Goal: Task Accomplishment & Management: Manage account settings

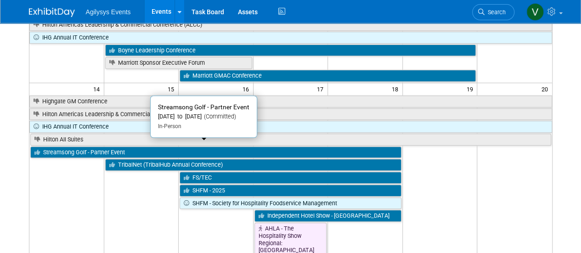
scroll to position [186, 0]
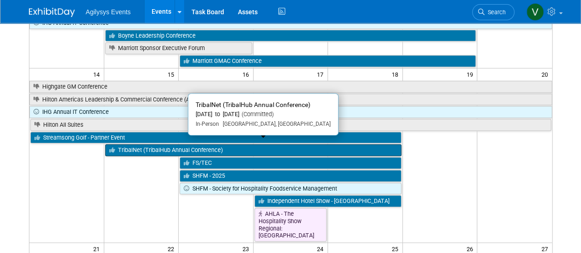
click at [169, 145] on link "TribalNet (TribalHub Annual Conference)" at bounding box center [253, 150] width 296 height 12
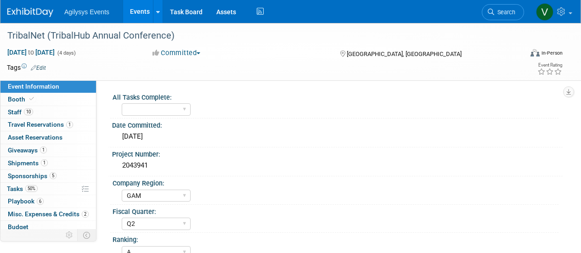
select select "GAM"
select select "Q2"
select select "A"
select select "Yes"
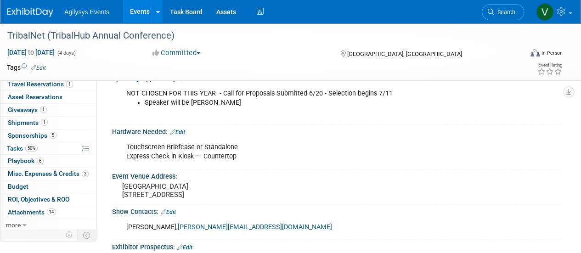
scroll to position [276, 0]
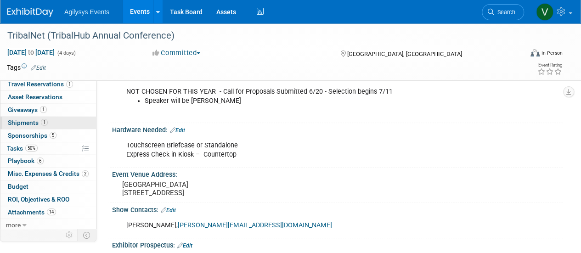
click at [29, 120] on span "Shipments 1" at bounding box center [28, 122] width 40 height 7
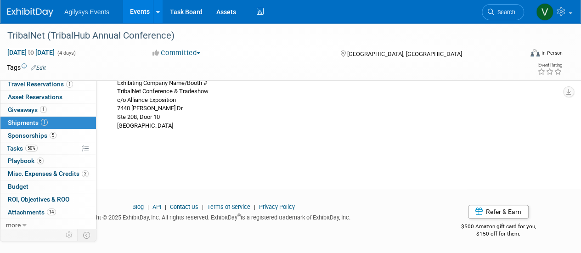
scroll to position [70, 0]
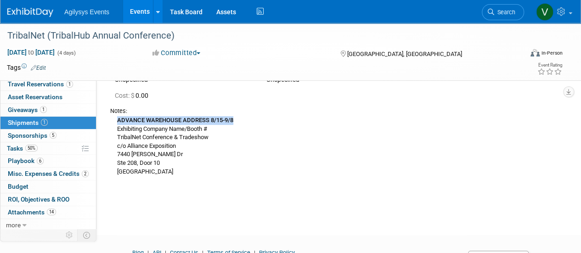
drag, startPoint x: 117, startPoint y: 120, endPoint x: 243, endPoint y: 122, distance: 125.4
click at [243, 122] on div "ADVANCE WAREHOUSE ADDRESS 8/15-9/8 Exhibiting Company Name/Booth # TribalNet Co…" at bounding box center [333, 145] width 446 height 61
click at [181, 131] on div "ADVANCE WAREHOUSE ADDRESS 8/15-9/8 Exhibiting Company Name/Booth # TribalNet Co…" at bounding box center [333, 145] width 446 height 61
drag, startPoint x: 117, startPoint y: 129, endPoint x: 220, endPoint y: 129, distance: 103.8
click at [220, 129] on div "ADVANCE WAREHOUSE ADDRESS 8/15-9/8 Exhibiting Company Name/Booth # TribalNet Co…" at bounding box center [333, 145] width 446 height 61
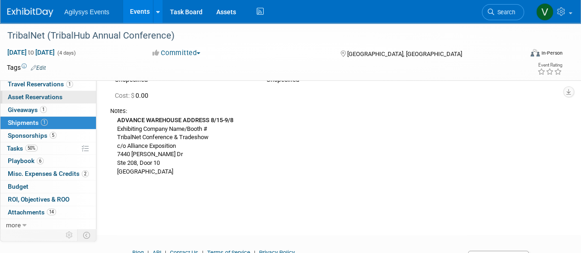
scroll to position [0, 0]
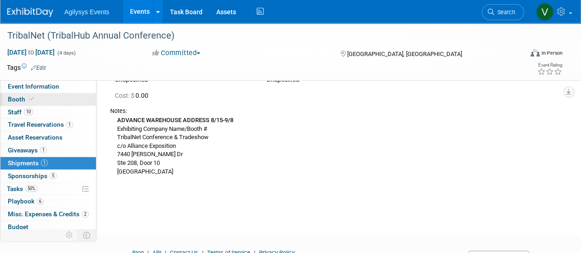
click at [32, 102] on span at bounding box center [32, 99] width 8 height 7
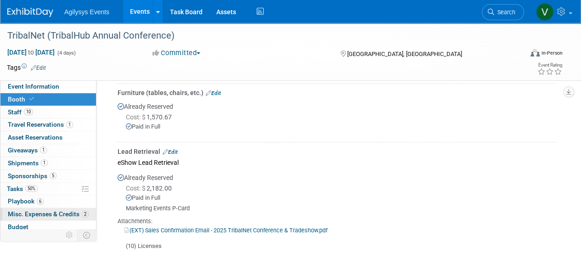
scroll to position [40, 0]
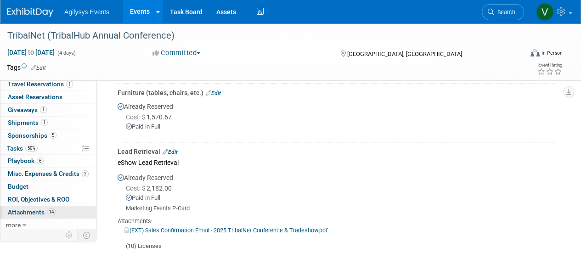
click at [30, 209] on span "Attachments 14" at bounding box center [32, 212] width 48 height 7
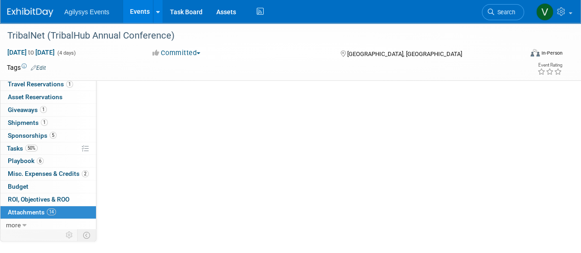
scroll to position [0, 0]
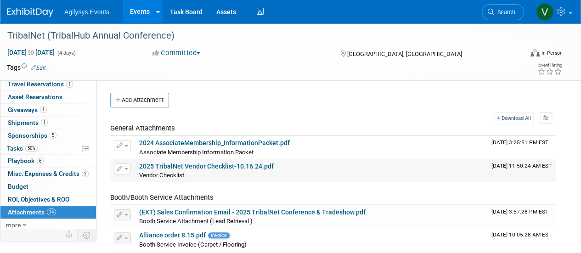
click at [186, 165] on link "2025 TribalNet Vendor Checklist-10.16.24.pdf" at bounding box center [206, 166] width 135 height 7
click at [211, 142] on link "2024 AssociateMembership_InformationPacket.pdf" at bounding box center [214, 142] width 151 height 7
click at [174, 164] on link "2025 TribalNet Vendor Checklist-10.16.24.pdf" at bounding box center [206, 166] width 135 height 7
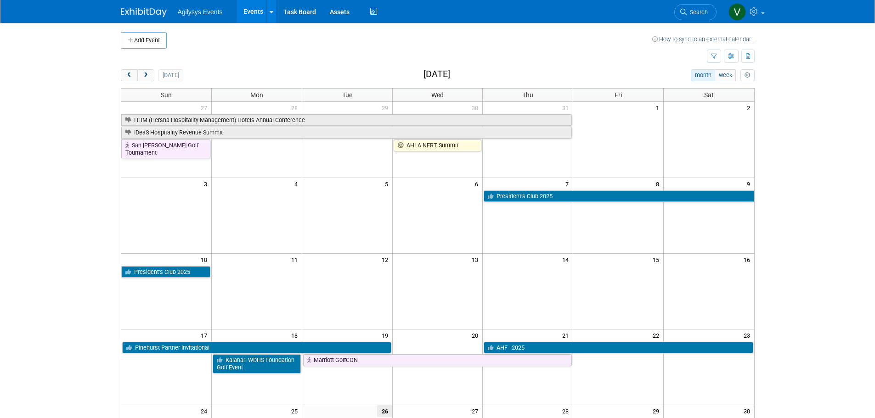
click at [145, 9] on img at bounding box center [144, 12] width 46 height 9
click at [147, 73] on span "next" at bounding box center [145, 76] width 7 height 6
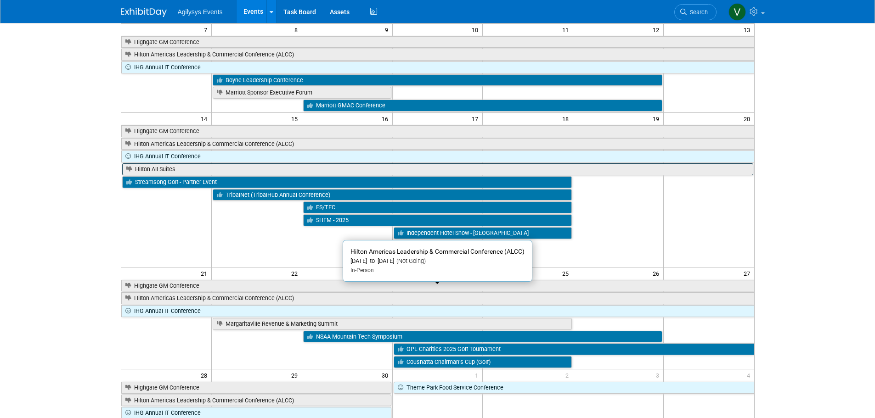
scroll to position [138, 0]
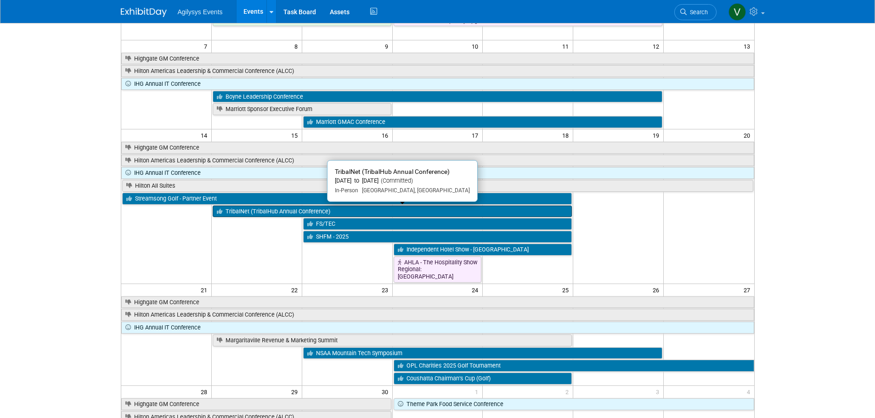
click at [260, 212] on link "TribalNet (TribalHub Annual Conference)" at bounding box center [392, 212] width 359 height 12
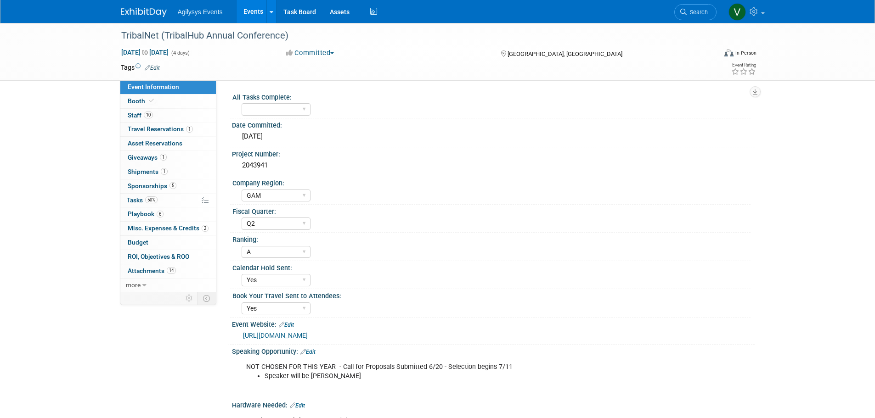
select select "GAM"
select select "Q2"
select select "A"
select select "Yes"
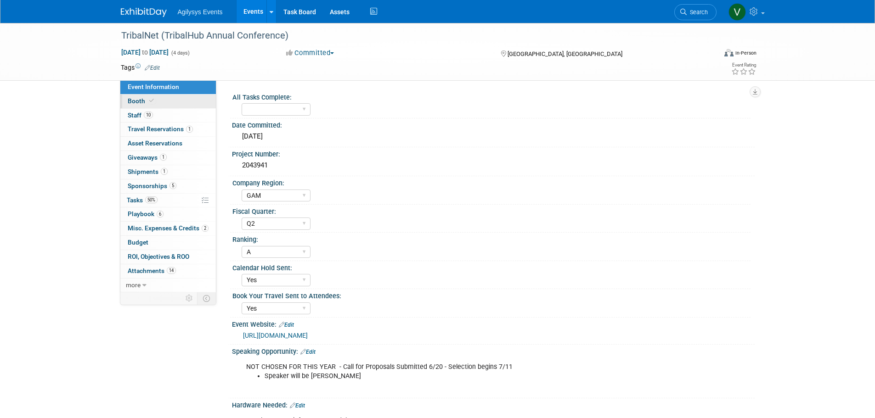
click at [152, 95] on link "Booth" at bounding box center [168, 102] width 96 height 14
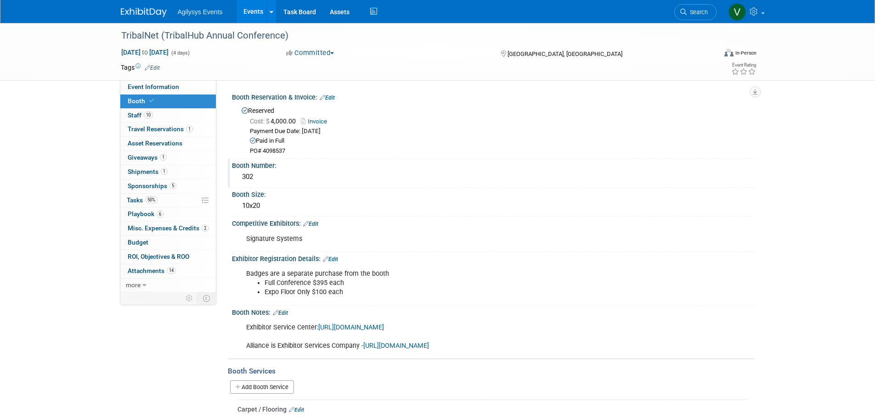
drag, startPoint x: 251, startPoint y: 177, endPoint x: 236, endPoint y: 173, distance: 15.8
click at [236, 173] on div "302" at bounding box center [493, 177] width 523 height 15
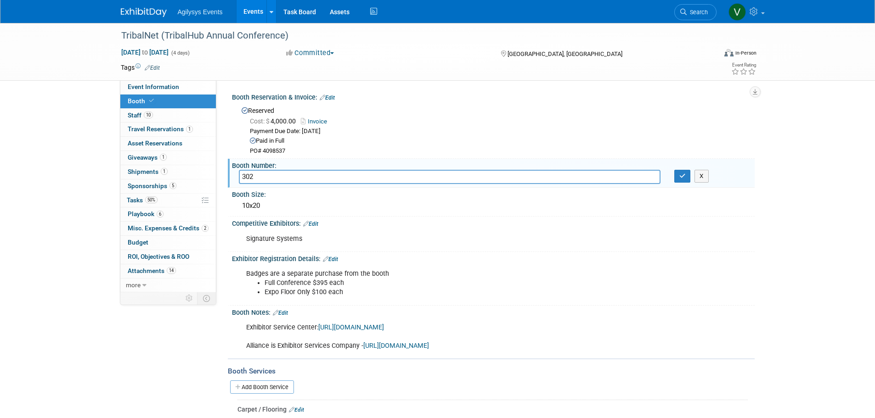
click at [245, 176] on input "302" at bounding box center [450, 177] width 422 height 14
drag, startPoint x: 253, startPoint y: 176, endPoint x: 240, endPoint y: 175, distance: 13.3
click at [240, 175] on input "302" at bounding box center [450, 177] width 422 height 14
click at [156, 167] on link "1 Shipments 1" at bounding box center [168, 172] width 96 height 14
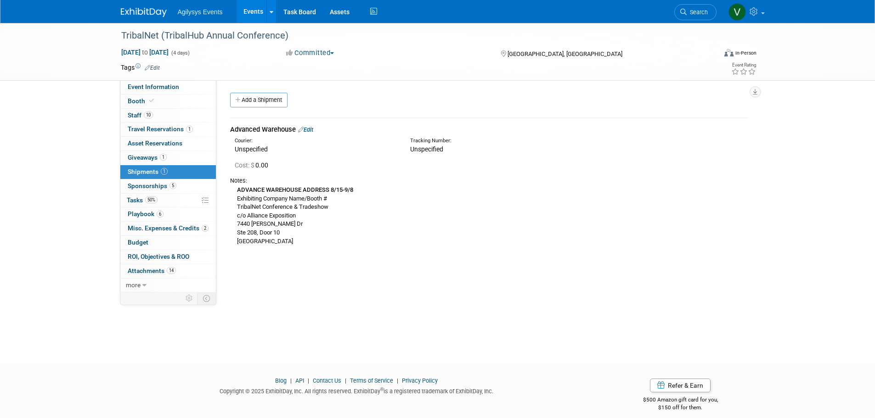
drag, startPoint x: 336, startPoint y: 198, endPoint x: 234, endPoint y: 201, distance: 102.0
click at [234, 201] on div "ADVANCE WAREHOUSE ADDRESS 8/15-9/8 Exhibiting Company Name/Booth # TribalNet Co…" at bounding box center [489, 215] width 518 height 61
copy div "Exhibiting Company Name/Booth #"
click at [396, 196] on div "ADVANCE WAREHOUSE ADDRESS 8/15-9/8 Exhibiting Company Name/Booth # TribalNet Co…" at bounding box center [489, 215] width 518 height 61
drag, startPoint x: 353, startPoint y: 186, endPoint x: 238, endPoint y: 192, distance: 115.0
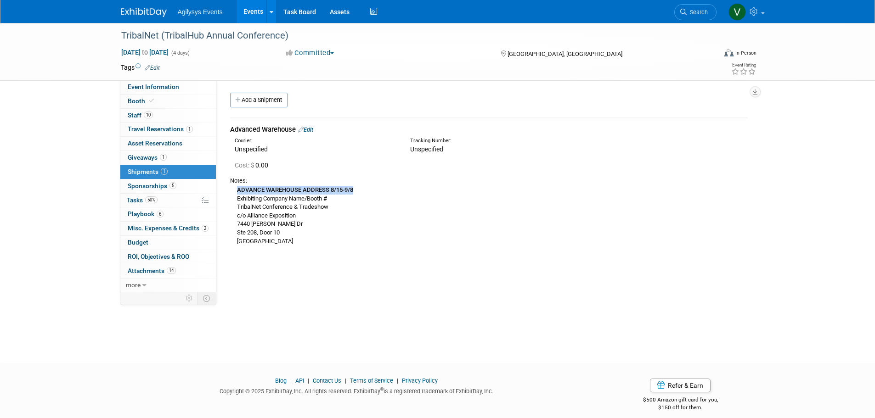
click at [236, 192] on div "ADVANCE WAREHOUSE ADDRESS 8/15-9/8 Exhibiting Company Name/Booth # TribalNet Co…" at bounding box center [489, 215] width 518 height 61
drag, startPoint x: 248, startPoint y: 190, endPoint x: 405, endPoint y: 181, distance: 157.8
click at [405, 181] on div "Notes:" at bounding box center [489, 181] width 518 height 8
click at [333, 196] on div "ADVANCE WAREHOUSE ADDRESS 8/15-9/8 Exhibiting Company Name/Booth # TribalNet Co…" at bounding box center [489, 215] width 518 height 61
drag, startPoint x: 335, startPoint y: 196, endPoint x: 228, endPoint y: 195, distance: 106.6
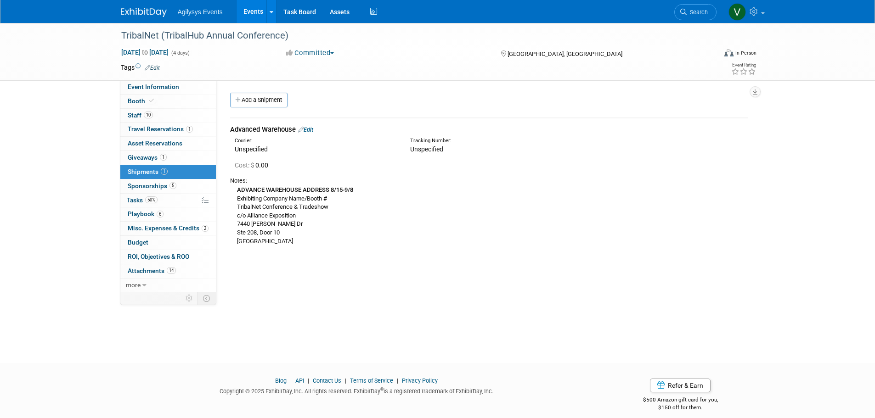
click at [228, 195] on div "Advanced Warehouse Edit Courier: Unspecified Tracking Number:" at bounding box center [488, 183] width 531 height 146
click at [331, 310] on div "TribalNet (TribalHub Annual Conference) Sep 15, 2025 to Sep 18, 2025 (4 days) S…" at bounding box center [437, 185] width 875 height 324
click at [362, 216] on div "ADVANCE WAREHOUSE ADDRESS 8/15-9/8 Exhibiting Company Name/Booth # TribalNet Co…" at bounding box center [489, 215] width 518 height 61
drag, startPoint x: 233, startPoint y: 206, endPoint x: 335, endPoint y: 206, distance: 102.0
click at [335, 206] on div "ADVANCE WAREHOUSE ADDRESS 8/15-9/8 Exhibiting Company Name/Booth # TribalNet Co…" at bounding box center [489, 215] width 518 height 61
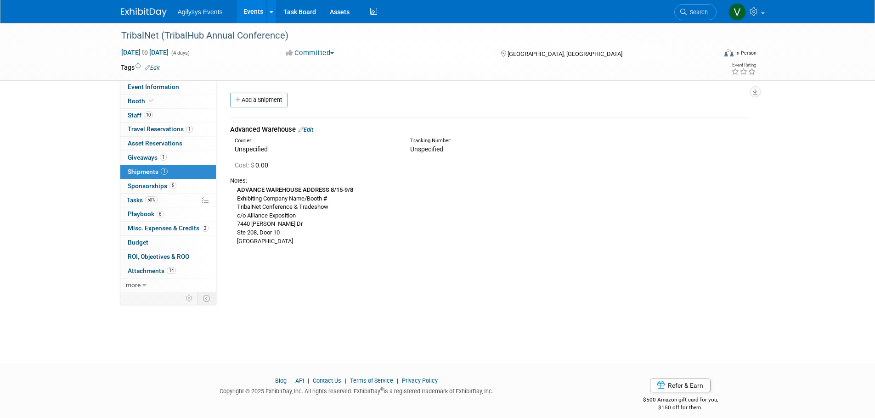
drag, startPoint x: 310, startPoint y: 203, endPoint x: 277, endPoint y: 210, distance: 33.4
click at [293, 207] on div "ADVANCE WAREHOUSE ADDRESS 8/15-9/8 Exhibiting Company Name/Booth # TribalNet Co…" at bounding box center [489, 215] width 518 height 61
click at [260, 210] on div "ADVANCE WAREHOUSE ADDRESS 8/15-9/8 Exhibiting Company Name/Booth # TribalNet Co…" at bounding box center [489, 215] width 518 height 61
drag, startPoint x: 237, startPoint y: 206, endPoint x: 330, endPoint y: 209, distance: 93.3
click at [330, 209] on div "ADVANCE WAREHOUSE ADDRESS 8/15-9/8 Exhibiting Company Name/Booth # TribalNet Co…" at bounding box center [489, 215] width 518 height 61
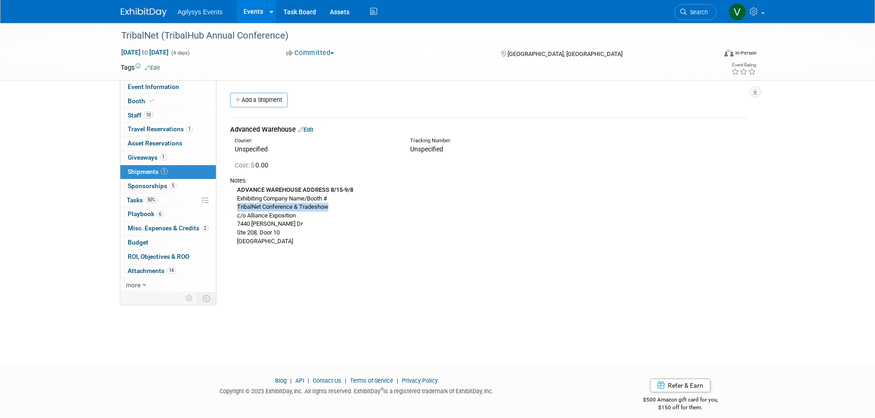
copy div "TribalNet Conference & Tradeshow"
drag, startPoint x: 369, startPoint y: 244, endPoint x: 305, endPoint y: 231, distance: 65.7
click at [364, 244] on div "ADVANCE WAREHOUSE ADDRESS 8/15-9/8 Exhibiting Company Name/Booth # TribalNet Co…" at bounding box center [489, 215] width 518 height 61
drag, startPoint x: 295, startPoint y: 226, endPoint x: 235, endPoint y: 222, distance: 59.8
click at [235, 222] on div "ADVANCE WAREHOUSE ADDRESS 8/15-9/8 Exhibiting Company Name/Booth # TribalNet Co…" at bounding box center [489, 215] width 518 height 61
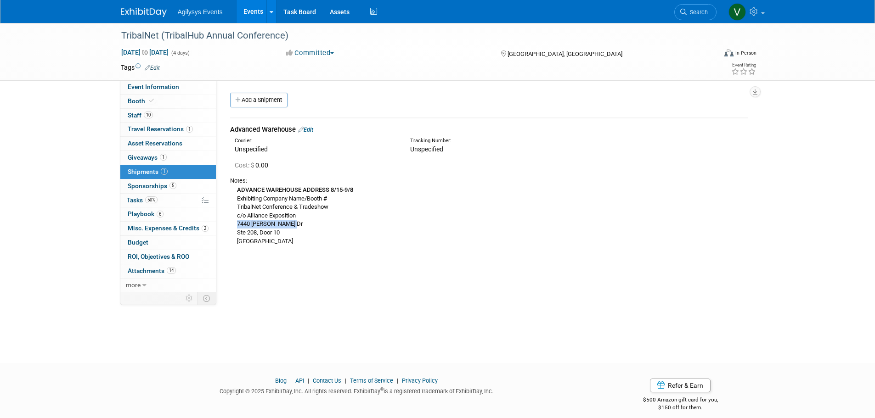
copy div "7440 Dean Martin Dr"
click at [314, 248] on div "Notes: ADVANCE WAREHOUSE ADDRESS 8/15-9/8 Exhibiting Company Name/Booth # Triba…" at bounding box center [489, 210] width 518 height 76
drag, startPoint x: 236, startPoint y: 233, endPoint x: 256, endPoint y: 233, distance: 20.7
click at [256, 233] on div "ADVANCE WAREHOUSE ADDRESS 8/15-9/8 Exhibiting Company Name/Booth # TribalNet Co…" at bounding box center [489, 215] width 518 height 61
copy div "Ste 208"
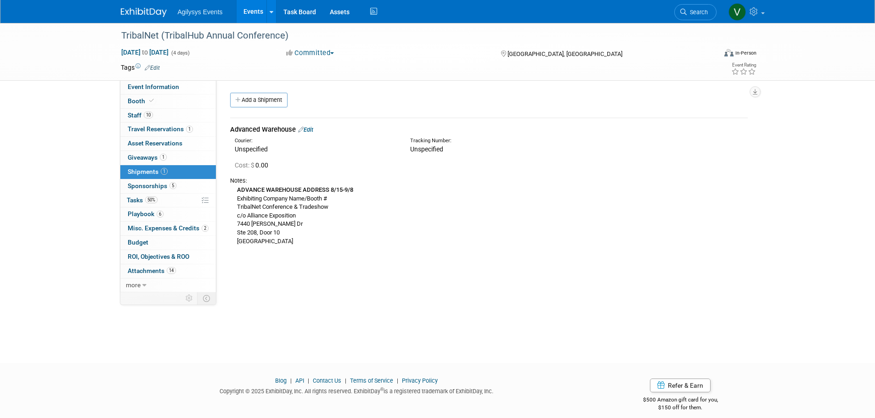
drag, startPoint x: 349, startPoint y: 243, endPoint x: 295, endPoint y: 238, distance: 53.9
click at [349, 243] on div "ADVANCE WAREHOUSE ADDRESS 8/15-9/8 Exhibiting Company Name/Booth # TribalNet Co…" at bounding box center [489, 215] width 518 height 61
drag, startPoint x: 287, startPoint y: 235, endPoint x: 261, endPoint y: 233, distance: 25.8
click at [261, 233] on div "ADVANCE WAREHOUSE ADDRESS 8/15-9/8 Exhibiting Company Name/Booth # TribalNet Co…" at bounding box center [489, 215] width 518 height 61
copy div "Door 10"
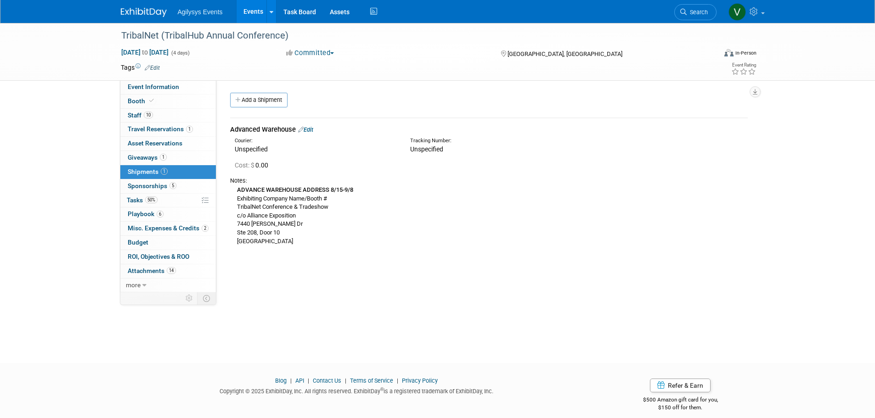
drag, startPoint x: 365, startPoint y: 216, endPoint x: 328, endPoint y: 219, distance: 37.3
click at [365, 216] on div "ADVANCE WAREHOUSE ADDRESS 8/15-9/8 Exhibiting Company Name/Booth # TribalNet Co…" at bounding box center [489, 215] width 518 height 61
drag, startPoint x: 312, startPoint y: 215, endPoint x: 234, endPoint y: 215, distance: 78.1
click at [234, 215] on div "ADVANCE WAREHOUSE ADDRESS 8/15-9/8 Exhibiting Company Name/Booth # TribalNet Co…" at bounding box center [489, 215] width 518 height 61
copy div "c/o Alliance Exposition"
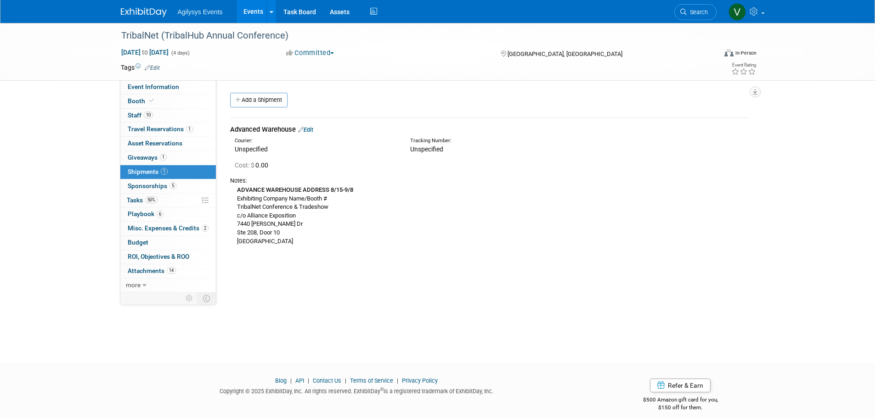
click at [336, 208] on div "ADVANCE WAREHOUSE ADDRESS 8/15-9/8 Exhibiting Company Name/Booth # TribalNet Co…" at bounding box center [489, 215] width 518 height 61
drag, startPoint x: 339, startPoint y: 206, endPoint x: 235, endPoint y: 210, distance: 103.9
click at [230, 210] on div "ADVANCE WAREHOUSE ADDRESS 8/15-9/8 Exhibiting Company Name/Booth # TribalNet Co…" at bounding box center [489, 215] width 518 height 61
copy div "TribalNet Conference & Tradeshow"
click at [323, 215] on div "ADVANCE WAREHOUSE ADDRESS 8/15-9/8 Exhibiting Company Name/Booth # TribalNet Co…" at bounding box center [489, 215] width 518 height 61
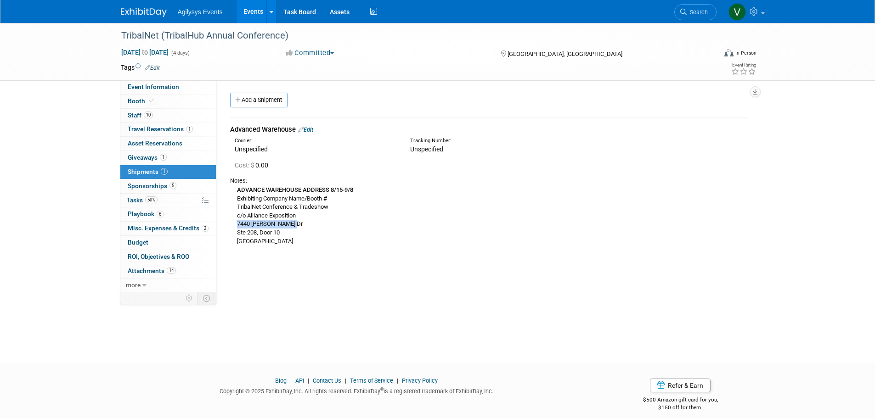
drag, startPoint x: 291, startPoint y: 226, endPoint x: 242, endPoint y: 222, distance: 48.8
click at [231, 223] on div "ADVANCE WAREHOUSE ADDRESS 8/15-9/8 Exhibiting Company Name/Booth # TribalNet Co…" at bounding box center [489, 215] width 518 height 61
copy div "7440 Dean Martin Dr"
click at [351, 265] on div "All Tasks Complete: Yes Date Committed: 10/11/2024 Project Number: 2043941 Comp…" at bounding box center [485, 186] width 538 height 212
drag, startPoint x: 288, startPoint y: 232, endPoint x: 238, endPoint y: 234, distance: 50.5
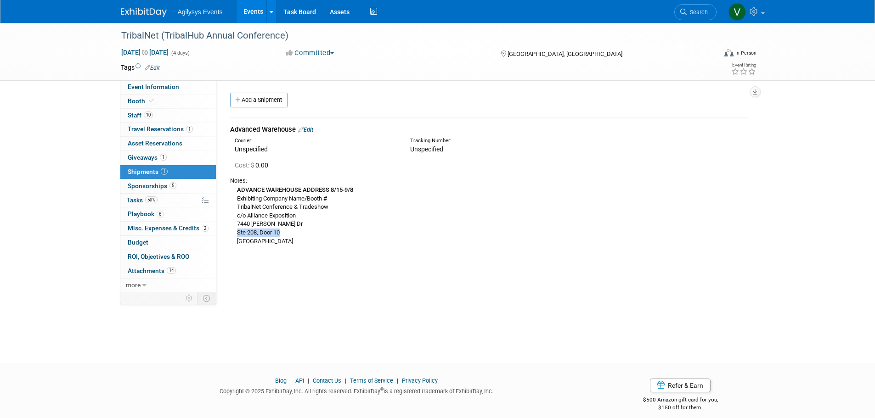
click at [238, 234] on div "ADVANCE WAREHOUSE ADDRESS 8/15-9/8 Exhibiting Company Name/Booth # TribalNet Co…" at bounding box center [489, 215] width 518 height 61
copy div "Ste 208, Door 10"
click at [399, 293] on div "TribalNet (TribalHub Annual Conference) Sep 15, 2025 to Sep 18, 2025 (4 days) S…" at bounding box center [437, 185] width 875 height 324
drag, startPoint x: 295, startPoint y: 241, endPoint x: 278, endPoint y: 241, distance: 17.0
click at [278, 241] on div "ADVANCE WAREHOUSE ADDRESS 8/15-9/8 Exhibiting Company Name/Booth # TribalNet Co…" at bounding box center [489, 215] width 518 height 61
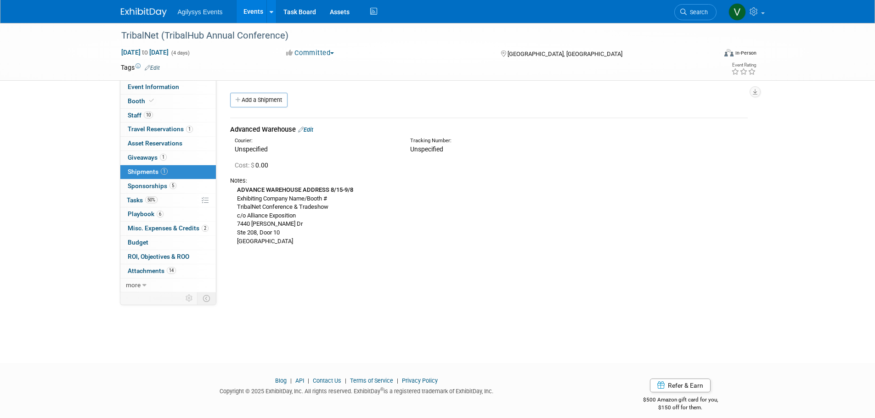
copy div "89139"
drag, startPoint x: 299, startPoint y: 232, endPoint x: 301, endPoint y: 225, distance: 7.1
click at [299, 232] on div "ADVANCE WAREHOUSE ADDRESS 8/15-9/8 Exhibiting Company Name/Booth # TribalNet Co…" at bounding box center [489, 215] width 518 height 61
drag, startPoint x: 291, startPoint y: 218, endPoint x: 231, endPoint y: 218, distance: 60.2
click at [231, 218] on div "ADVANCE WAREHOUSE ADDRESS 8/15-9/8 Exhibiting Company Name/Booth # TribalNet Co…" at bounding box center [489, 215] width 518 height 61
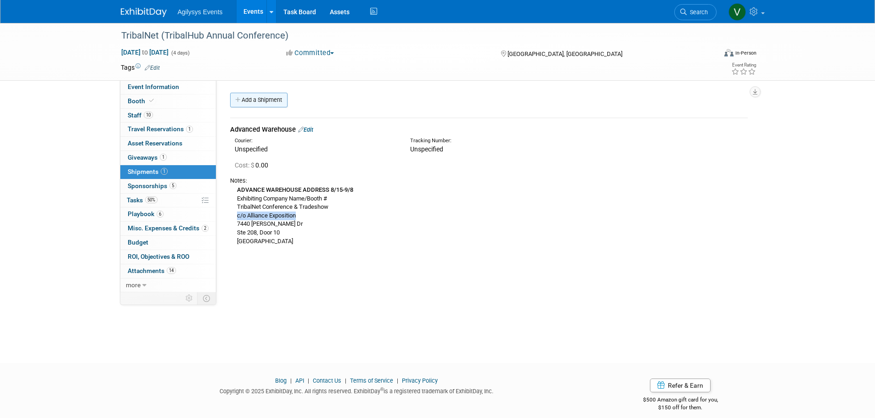
click at [275, 106] on link "Add a Shipment" at bounding box center [258, 100] width 57 height 15
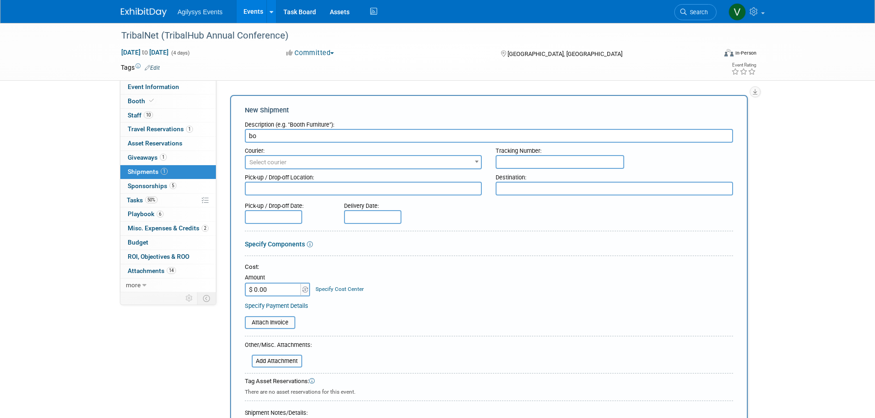
type input "b"
type input "swag and giveaway"
click at [518, 161] on input "text" at bounding box center [560, 162] width 129 height 14
paste input "883866669573"
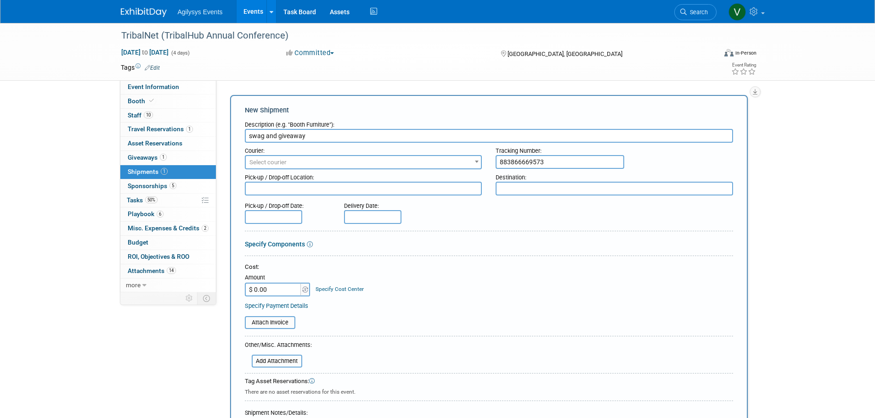
type input "883866669573"
click at [498, 190] on textarea at bounding box center [614, 189] width 237 height 14
click at [306, 189] on textarea at bounding box center [363, 189] width 237 height 14
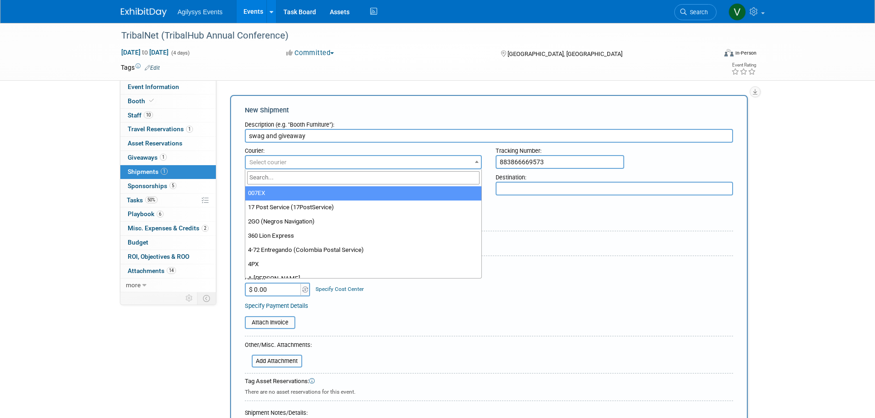
click at [276, 164] on span "Select courier" at bounding box center [267, 162] width 37 height 7
type input "fede"
select select "206"
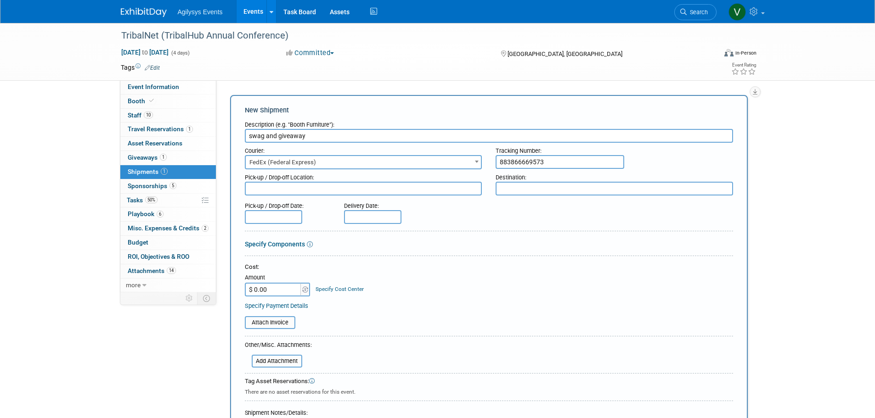
click at [537, 192] on textarea at bounding box center [614, 189] width 237 height 14
click at [289, 185] on textarea at bounding box center [363, 189] width 237 height 14
type textarea "A"
click at [380, 219] on input "text" at bounding box center [372, 217] width 57 height 14
click at [476, 238] on icon at bounding box center [475, 235] width 6 height 6
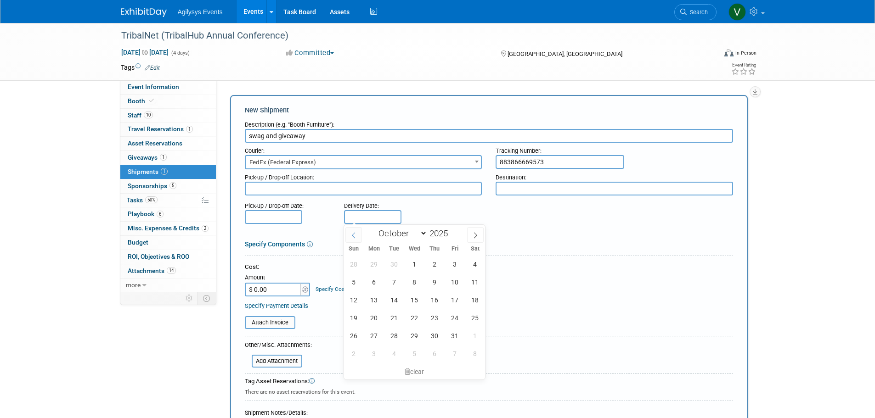
click at [357, 235] on span at bounding box center [353, 235] width 17 height 16
click at [354, 238] on icon at bounding box center [353, 235] width 6 height 6
select select "7"
click at [457, 337] on span "29" at bounding box center [455, 336] width 18 height 18
type input "Aug 29, 2025"
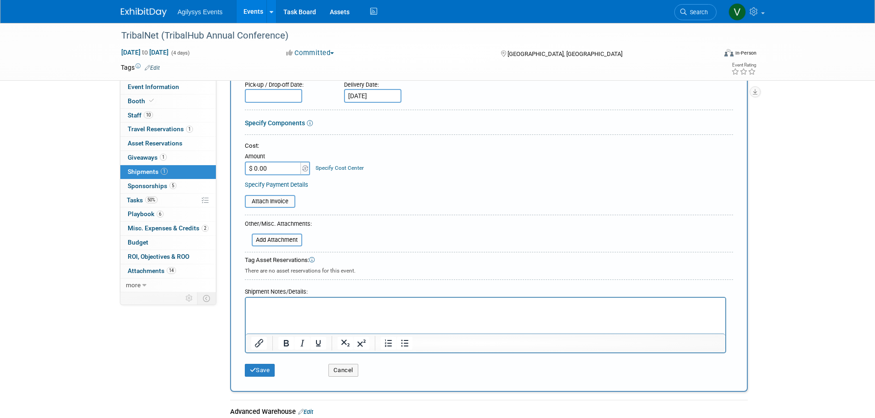
scroll to position [138, 0]
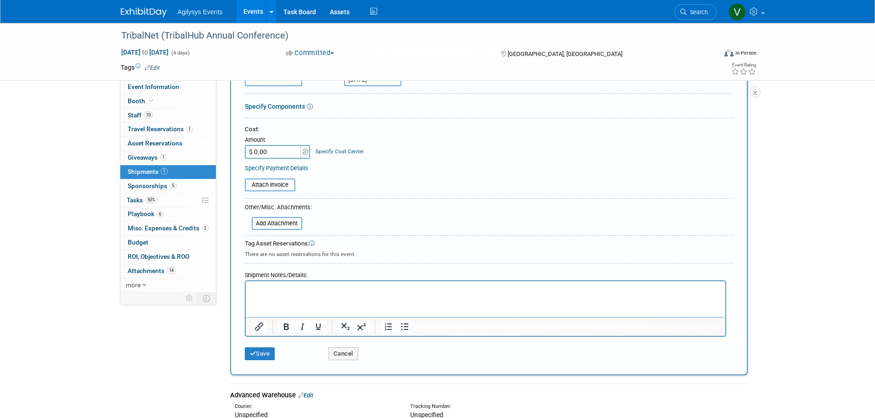
click at [282, 291] on p "Rich Text Area. Press ALT-0 for help." at bounding box center [485, 289] width 469 height 9
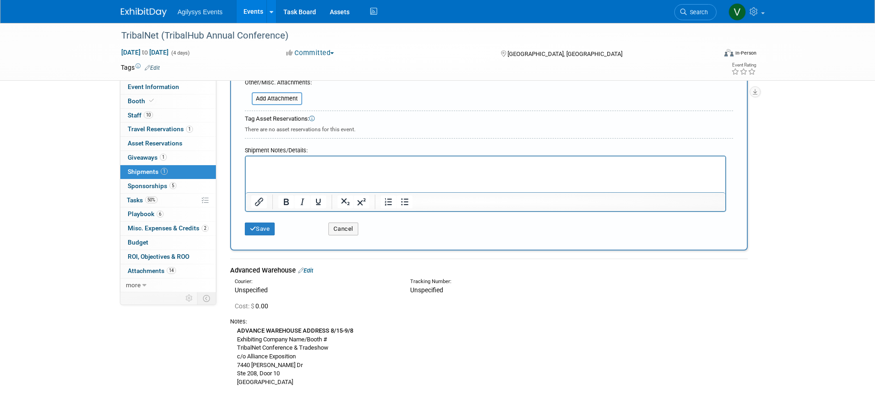
scroll to position [276, 0]
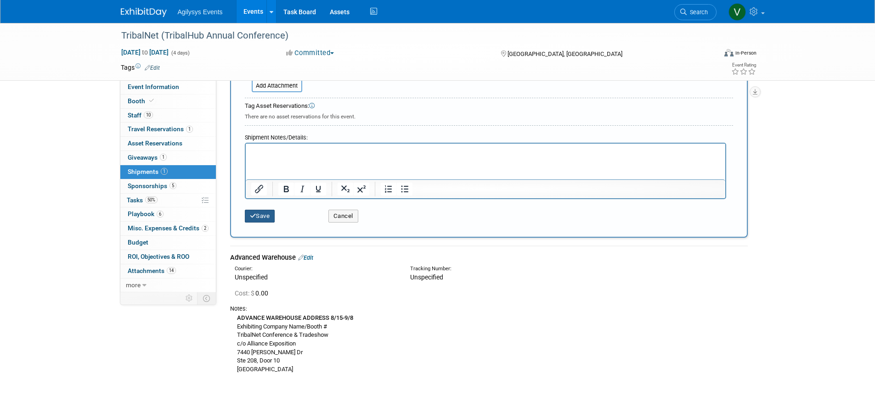
click at [262, 215] on button "Save" at bounding box center [260, 216] width 30 height 13
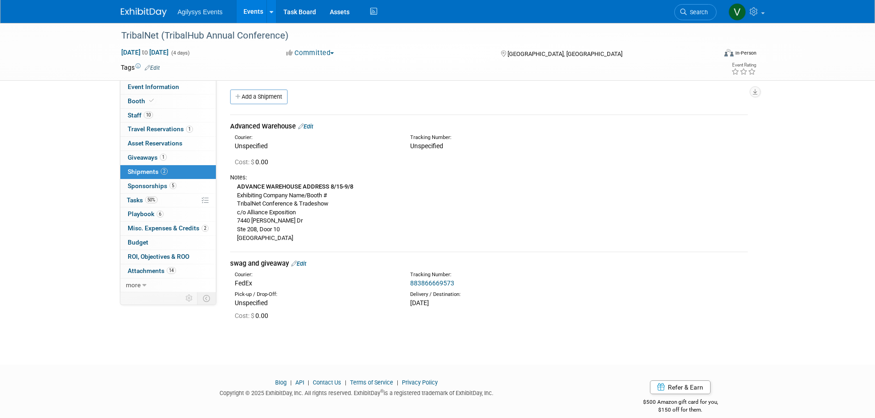
scroll to position [0, 0]
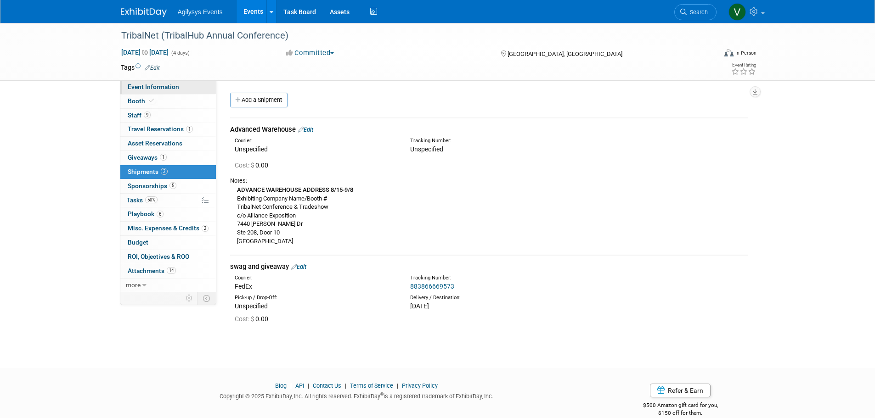
click at [172, 83] on link "Event Information" at bounding box center [168, 87] width 96 height 14
select select "GAM"
select select "Q2"
select select "A"
select select "Yes"
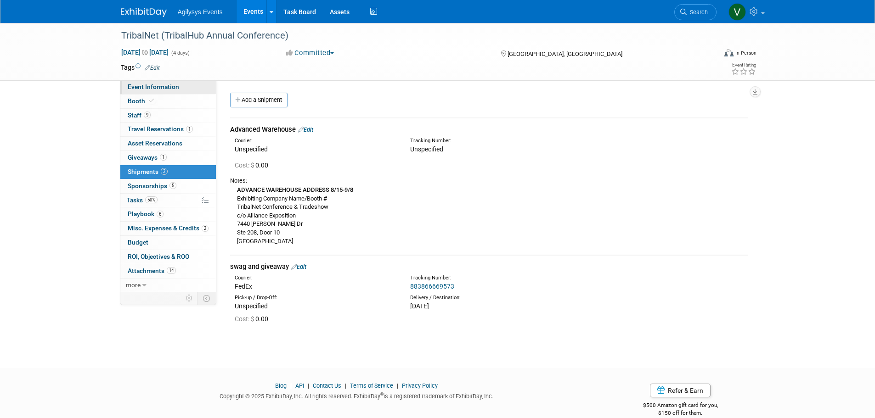
select select "Yes"
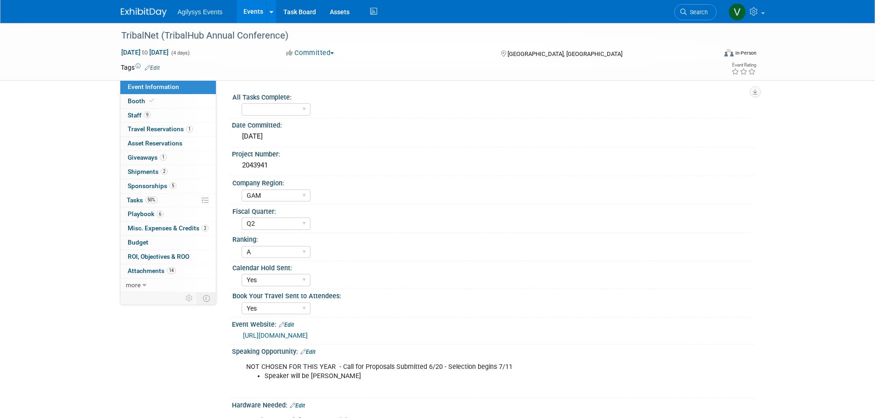
click at [143, 17] on img at bounding box center [144, 12] width 46 height 9
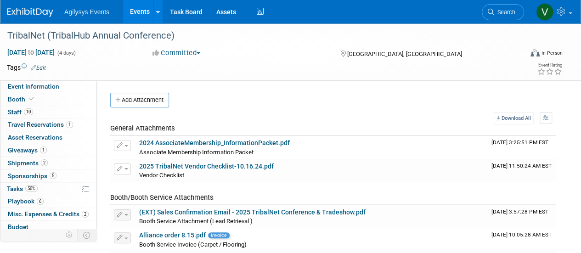
scroll to position [40, 0]
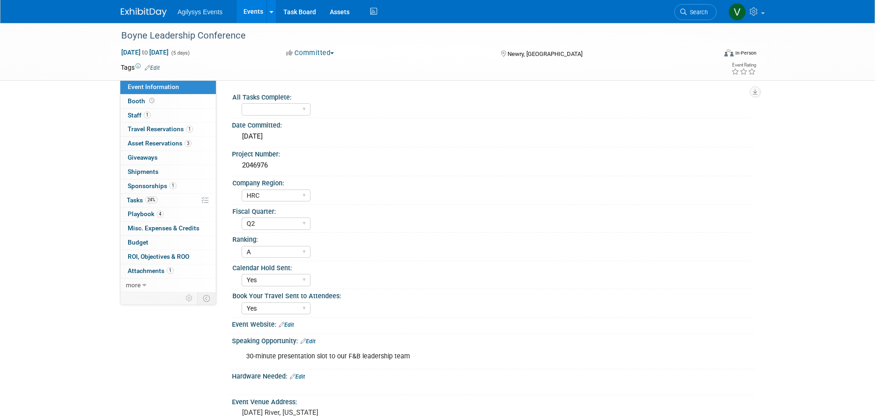
select select "HRC"
select select "Q2"
select select "A"
select select "Yes"
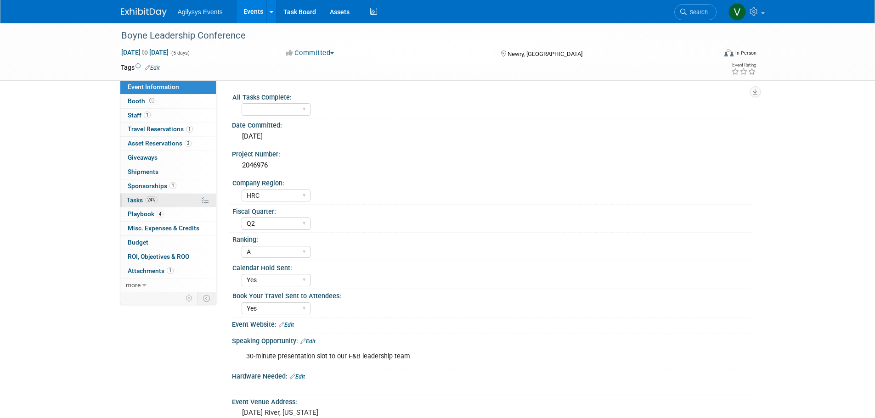
click at [146, 202] on span "24%" at bounding box center [151, 200] width 12 height 7
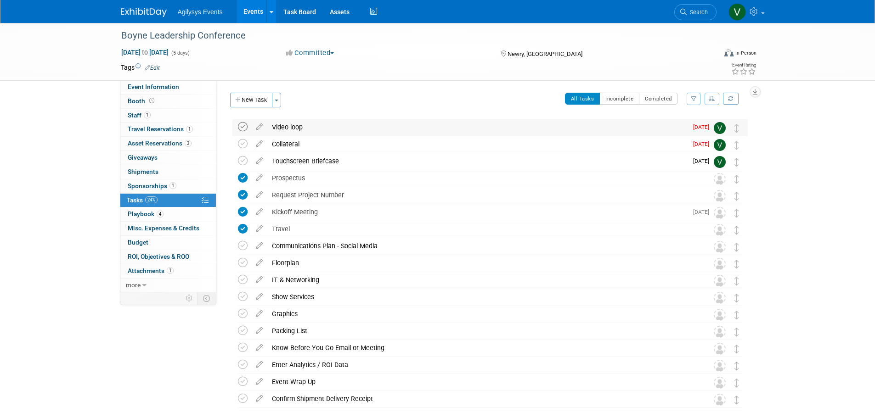
click at [245, 126] on icon at bounding box center [243, 127] width 10 height 10
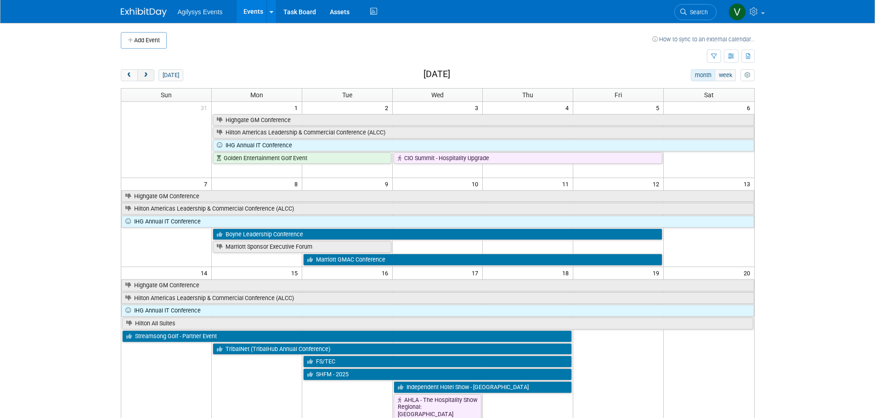
click at [144, 75] on span "next" at bounding box center [145, 76] width 7 height 6
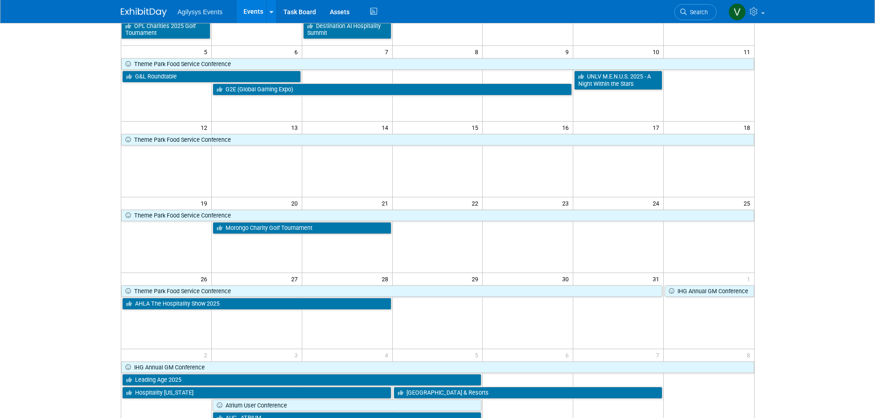
scroll to position [230, 0]
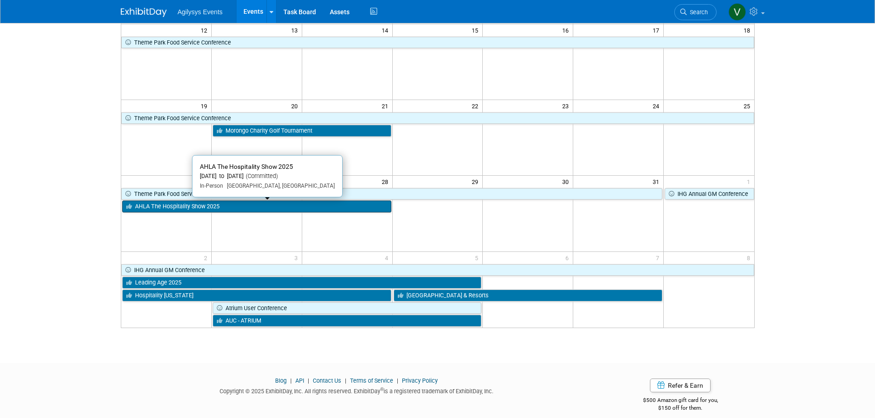
click at [206, 210] on link "AHLA The Hospitality Show 2025" at bounding box center [256, 207] width 269 height 12
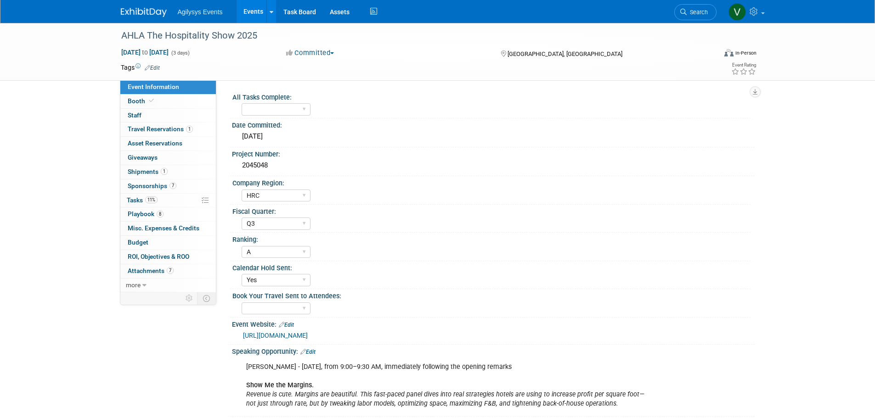
select select "HRC"
select select "Q3"
select select "A"
select select "Yes"
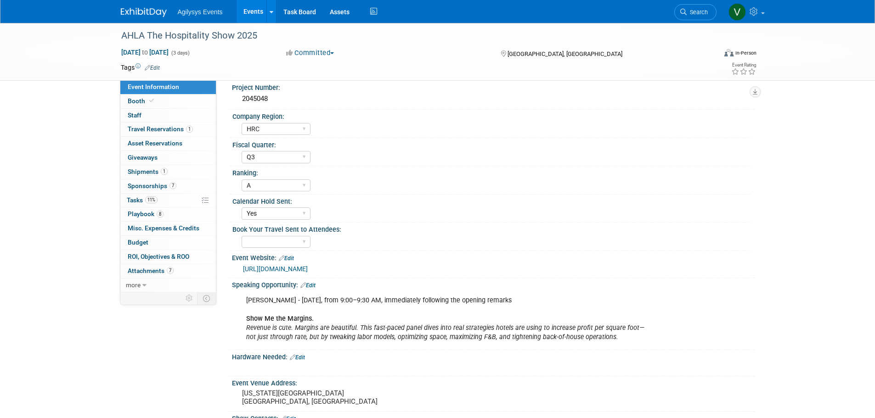
scroll to position [138, 0]
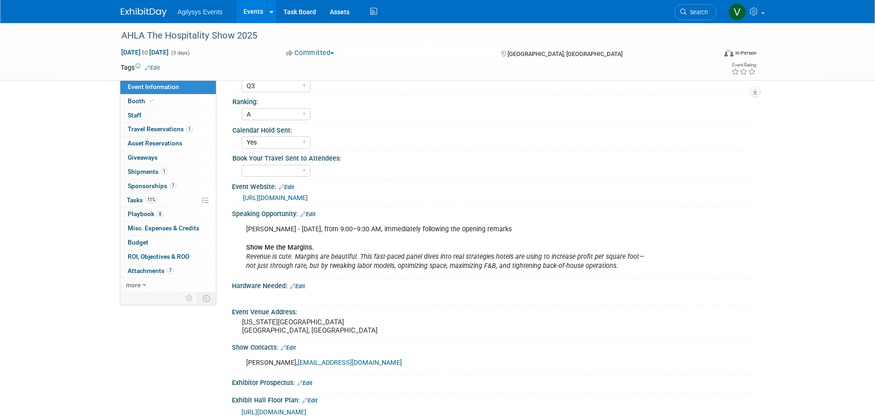
click at [299, 202] on link "https://www.thehospitalityshow.com/" at bounding box center [275, 197] width 65 height 7
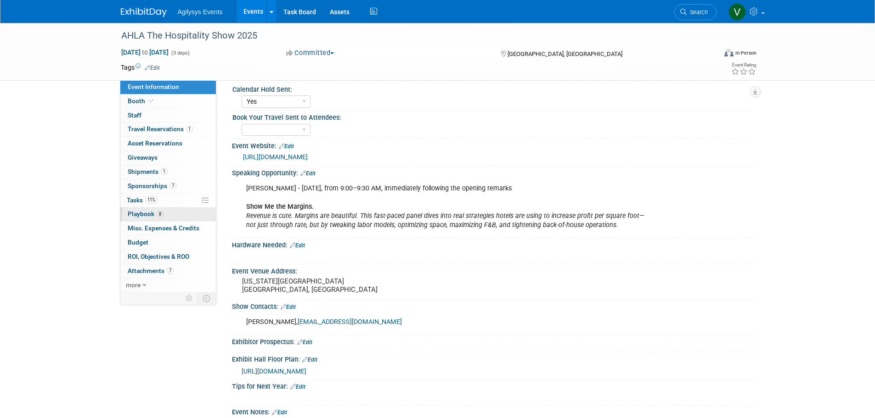
scroll to position [172, 0]
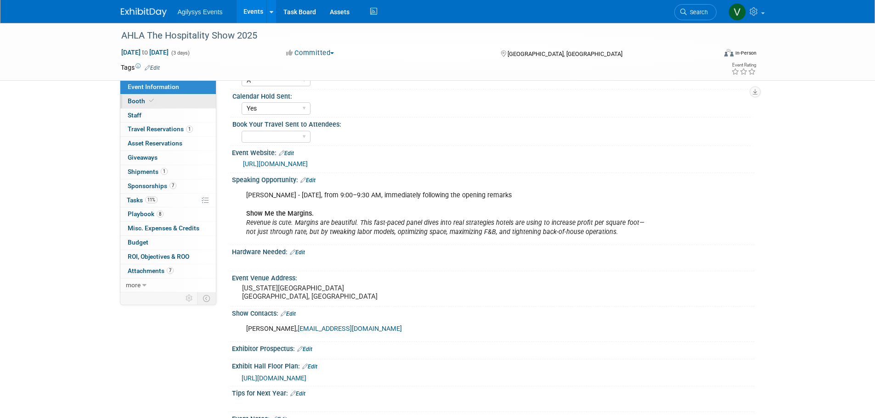
click at [153, 102] on span at bounding box center [151, 100] width 8 height 7
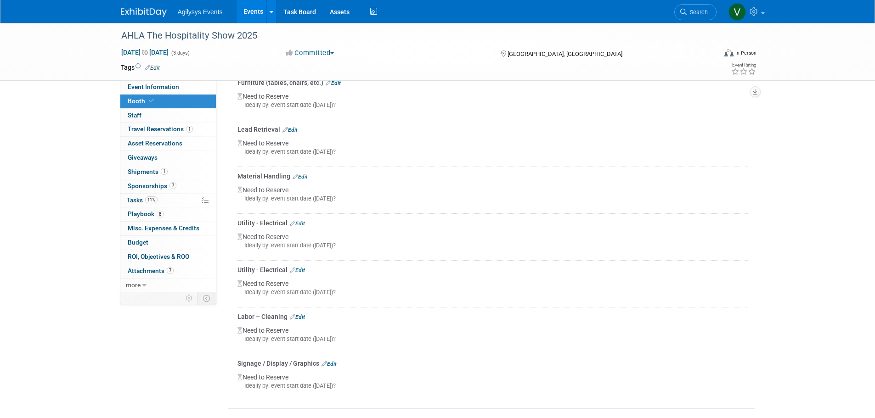
scroll to position [502, 0]
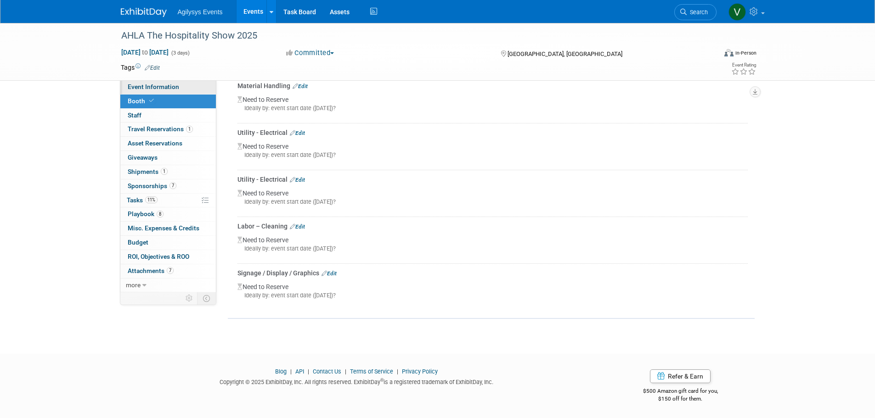
click at [164, 90] on span "Event Information" at bounding box center [153, 86] width 51 height 7
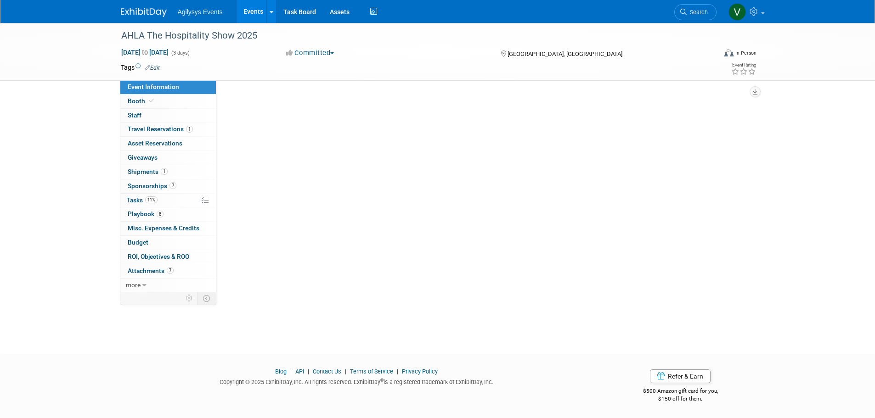
scroll to position [0, 0]
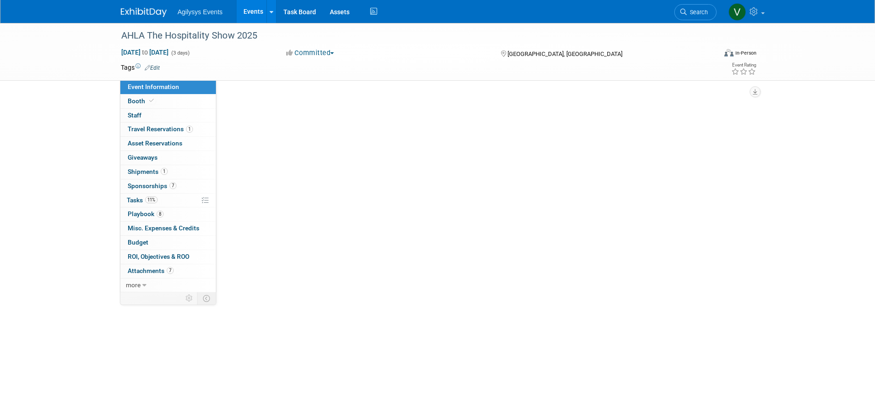
select select "HRC"
select select "Q3"
select select "A"
select select "Yes"
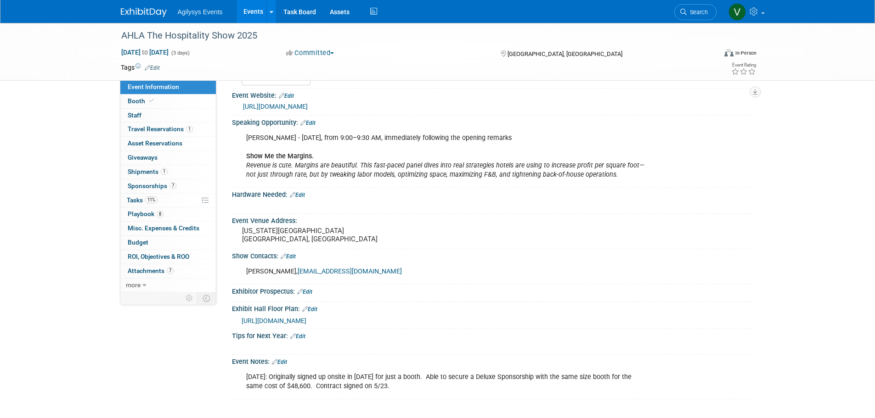
scroll to position [310, 0]
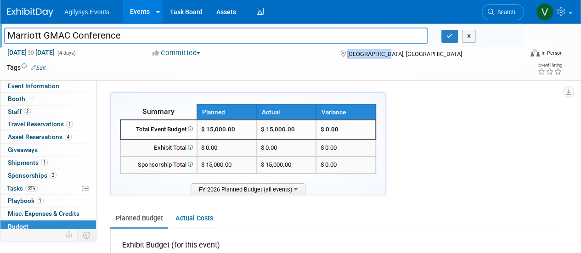
click at [41, 15] on img at bounding box center [30, 12] width 46 height 9
